Goal: Transaction & Acquisition: Obtain resource

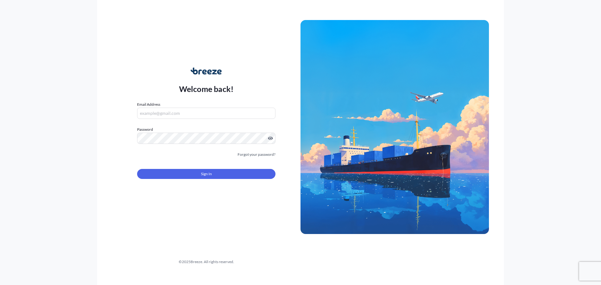
type input "[EMAIL_ADDRESS][DOMAIN_NAME]"
click at [194, 172] on button "Sign In" at bounding box center [206, 174] width 138 height 10
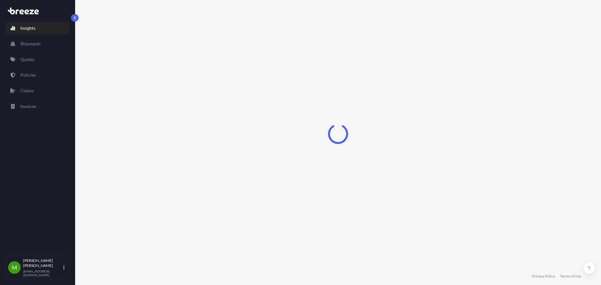
select select "2025"
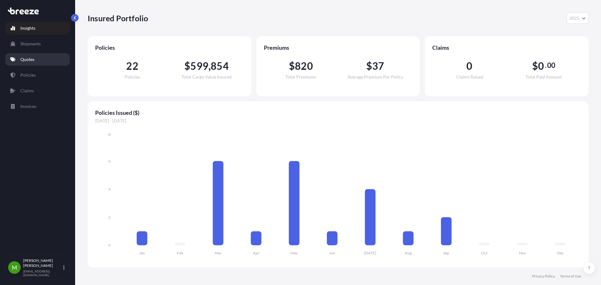
click at [35, 60] on link "Quotes" at bounding box center [37, 59] width 64 height 13
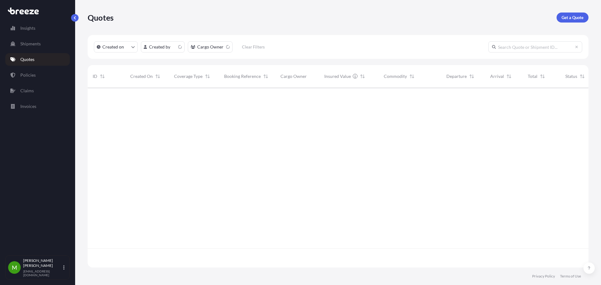
scroll to position [179, 496]
click at [567, 17] on p "Get a Quote" at bounding box center [573, 17] width 22 height 6
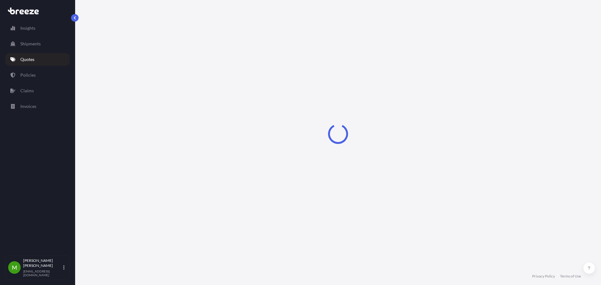
select select "Sea"
select select "1"
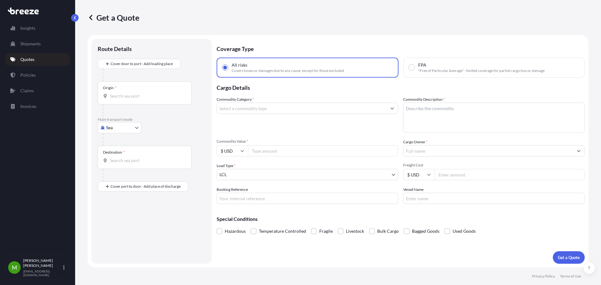
click at [124, 128] on body "Insights Shipments Quotes Policies Claims Invoices M Mohammed Siddiqi msiddiqi@…" at bounding box center [300, 142] width 601 height 285
click at [119, 167] on span "Road" at bounding box center [115, 166] width 10 height 6
select select "Road"
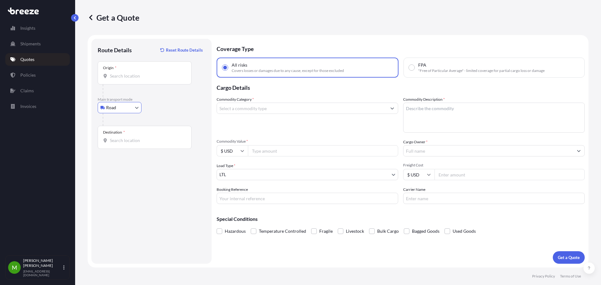
click at [140, 75] on input "Origin *" at bounding box center [147, 76] width 74 height 6
paste input "75092"
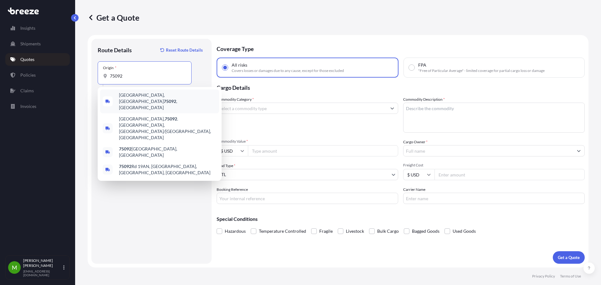
click at [137, 97] on span "Sherman, TX 75092 , USA" at bounding box center [168, 101] width 98 height 19
type input "Sherman, TX 75092, USA"
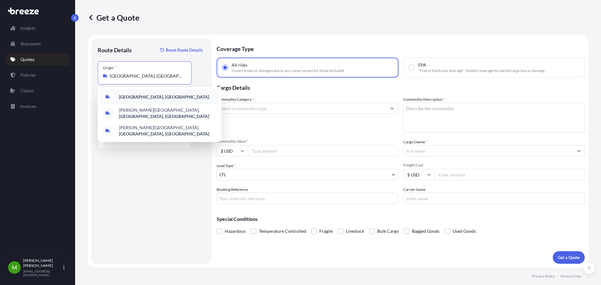
click at [142, 97] on b "Sherman, TX 75092, USA" at bounding box center [164, 96] width 90 height 5
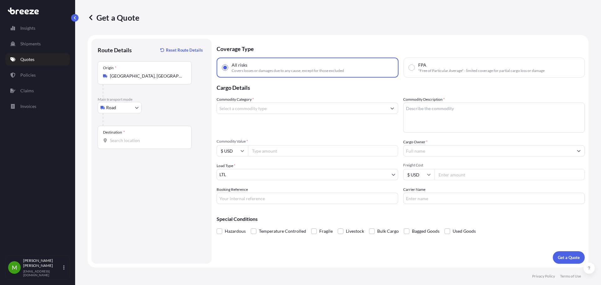
click at [145, 136] on div "Destination *" at bounding box center [145, 137] width 94 height 23
click at [145, 137] on input "Destination *" at bounding box center [147, 140] width 74 height 6
paste input "79927"
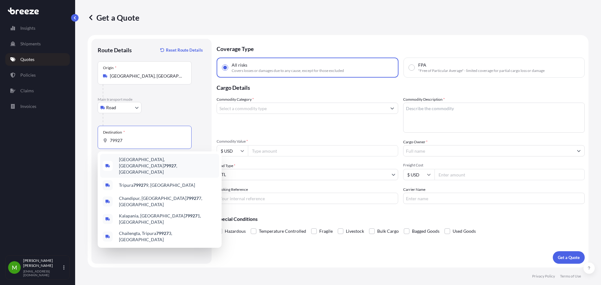
click at [132, 161] on span "Ysleta Del Sur Pueblo, TX 79927 , USA" at bounding box center [168, 166] width 98 height 19
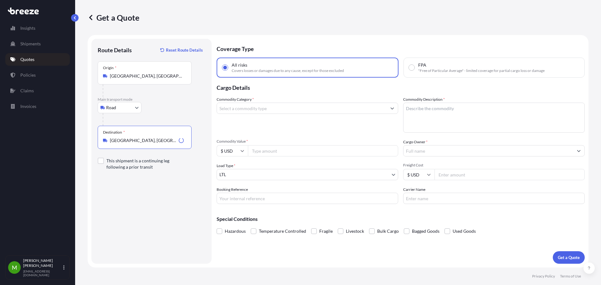
type input "Ysleta Del Sur Pueblo, TX 79927, USA"
click at [275, 109] on input "Commodity Category *" at bounding box center [302, 108] width 170 height 11
type input "f"
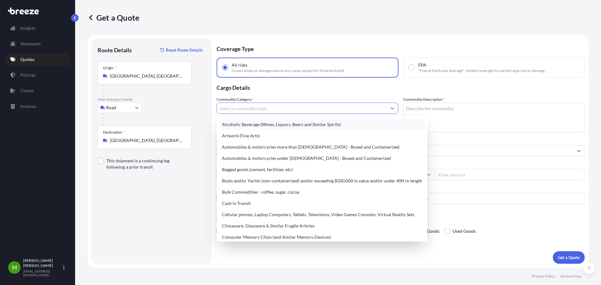
type input "f"
click at [257, 254] on div "Coverage Type All risks Covers losses or damages due to any cause, except for t…" at bounding box center [401, 151] width 368 height 225
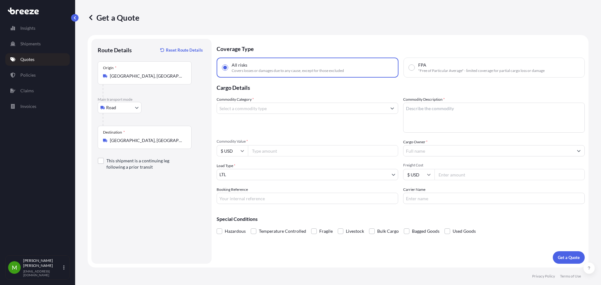
click at [305, 112] on input "Commodity Category *" at bounding box center [302, 108] width 170 height 11
click at [408, 119] on textarea "Commodity Description *" at bounding box center [494, 118] width 182 height 30
type textarea "TELA"
click at [307, 151] on input "Commodity Value *" at bounding box center [323, 150] width 150 height 11
type input "72.38"
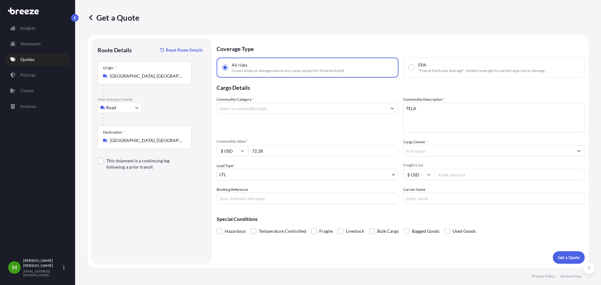
click at [417, 154] on input "Cargo Owner *" at bounding box center [488, 150] width 170 height 11
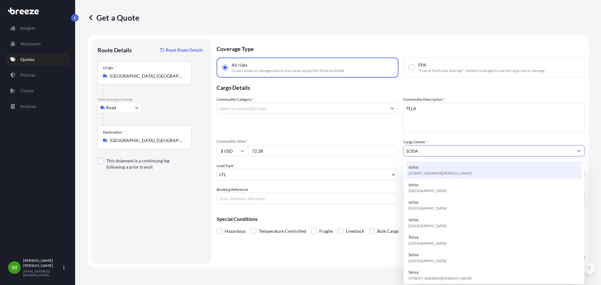
click at [419, 167] on div "soisa 9540 Joe Rodriguez Dr, 79927, El Paso, United States" at bounding box center [494, 171] width 176 height 18
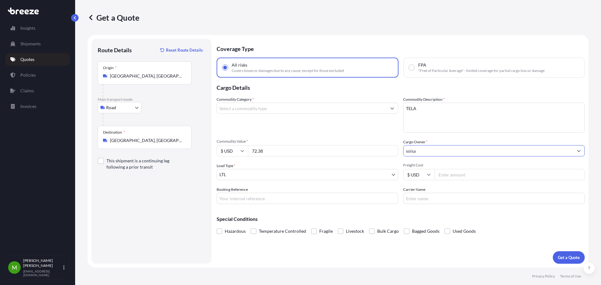
type input "soisa"
click at [449, 177] on input "Freight Cost" at bounding box center [509, 174] width 150 height 11
type input "155"
click at [446, 194] on input "Carrier Name" at bounding box center [494, 198] width 182 height 11
click at [315, 194] on input "Booking Reference" at bounding box center [308, 198] width 182 height 11
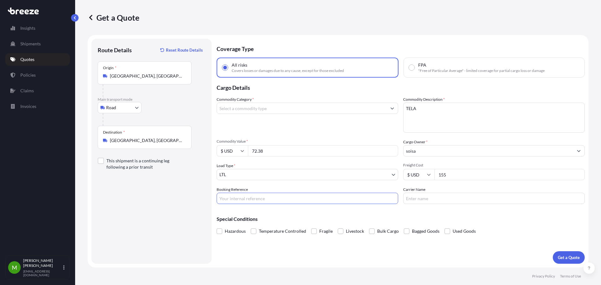
paste input "QUOTE #1725 PO 37617"
type input "QUOTE #1725 PO 37617"
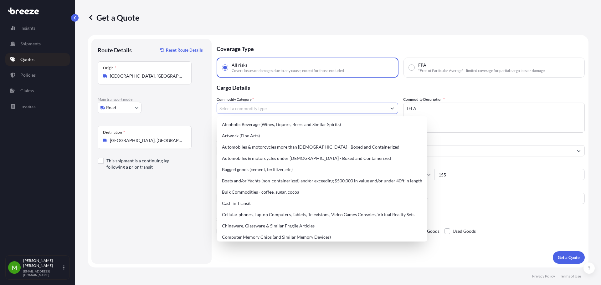
click at [266, 112] on input "Commodity Category *" at bounding box center [302, 108] width 170 height 11
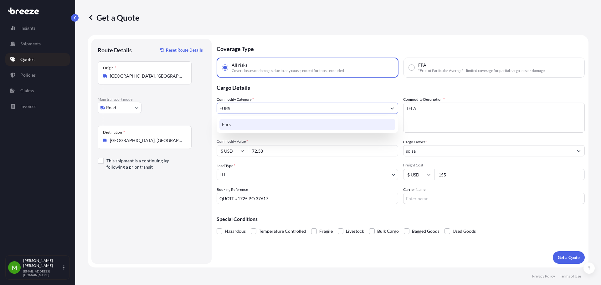
click at [269, 125] on div "Furs" at bounding box center [307, 124] width 176 height 11
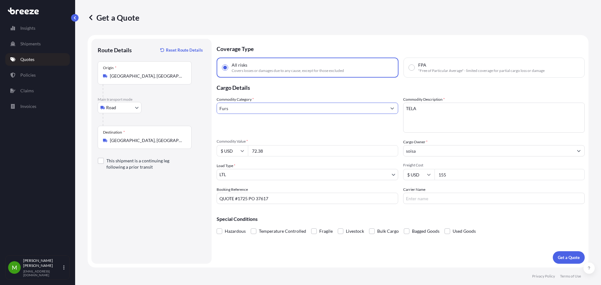
type input "Furs"
click at [556, 256] on button "Get a Quote" at bounding box center [569, 257] width 32 height 13
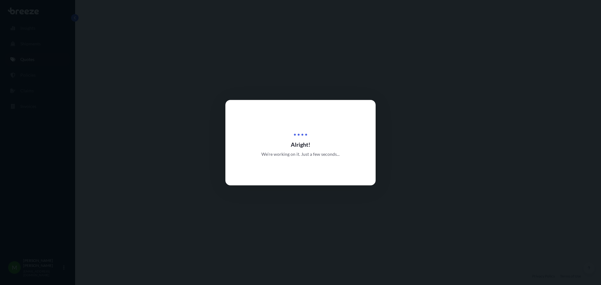
select select "Road"
select select "1"
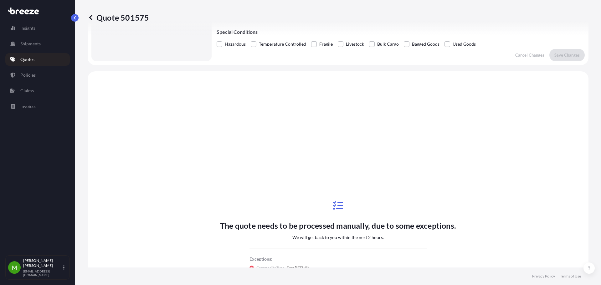
scroll to position [284, 0]
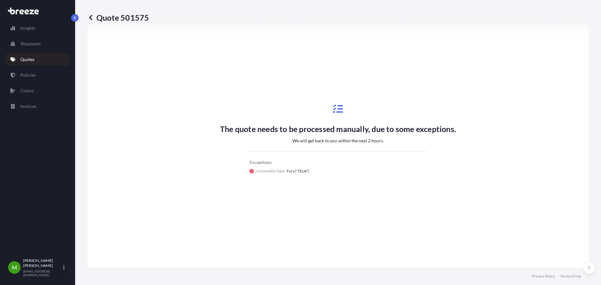
click at [249, 170] on icon at bounding box center [251, 171] width 4 height 4
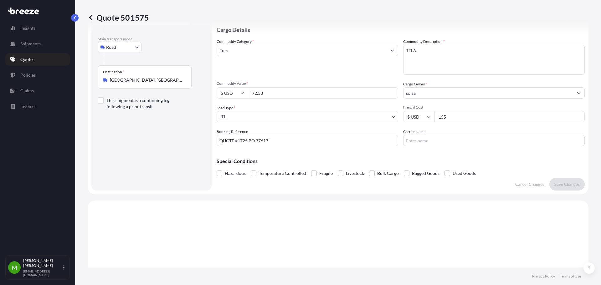
scroll to position [0, 0]
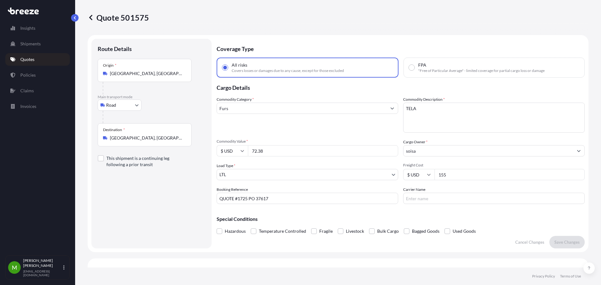
click at [272, 104] on input "Furs" at bounding box center [302, 108] width 170 height 11
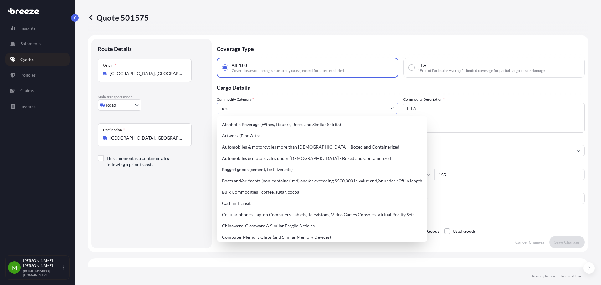
drag, startPoint x: 253, startPoint y: 106, endPoint x: 192, endPoint y: 105, distance: 60.7
click at [192, 105] on form "Route Details Place of loading Road Road Rail Origin * Knollwood, TX 75092, USA…" at bounding box center [338, 143] width 501 height 217
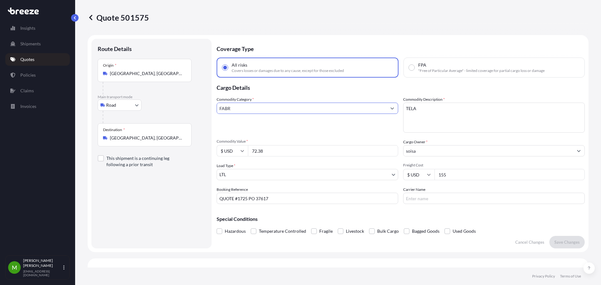
type input "FABR"
click at [26, 60] on p "Quotes" at bounding box center [27, 59] width 14 height 6
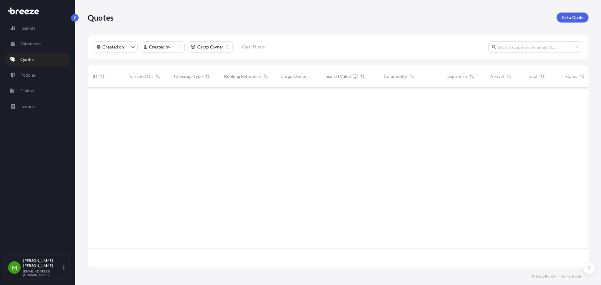
scroll to position [179, 496]
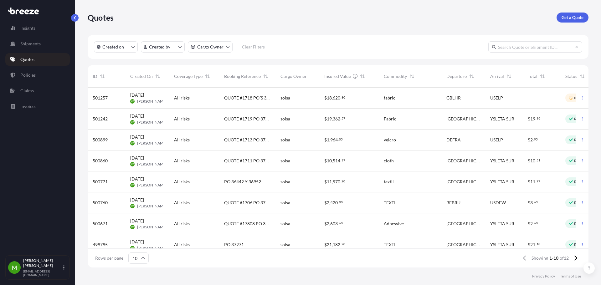
click at [247, 100] on span "QUOTE #1718 PO´S 37067, 37436, 37497, 37526" at bounding box center [247, 98] width 46 height 6
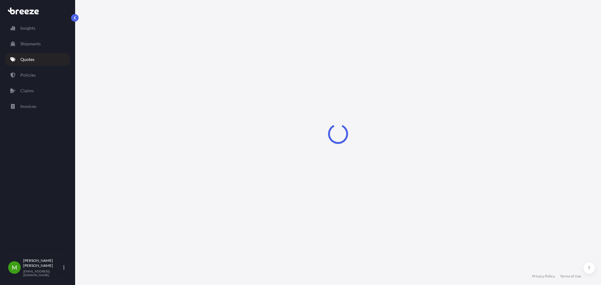
select select "Road"
select select "Air"
select select "Road"
select select "1"
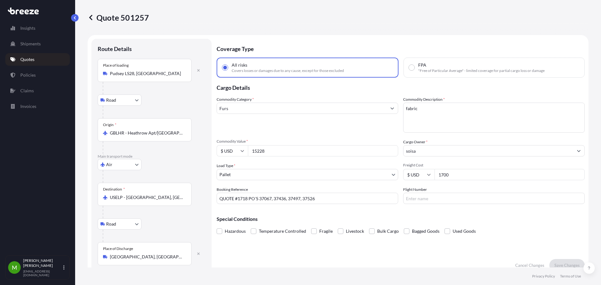
click at [310, 109] on input "Furs" at bounding box center [302, 108] width 170 height 11
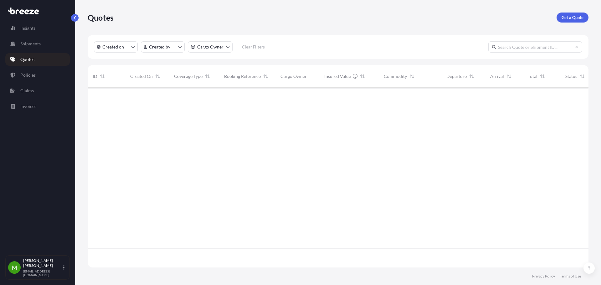
scroll to position [5, 5]
